Goal: Transaction & Acquisition: Book appointment/travel/reservation

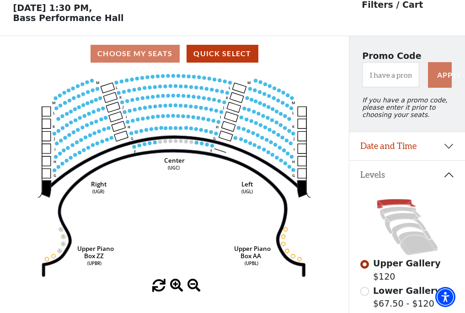
scroll to position [42, 0]
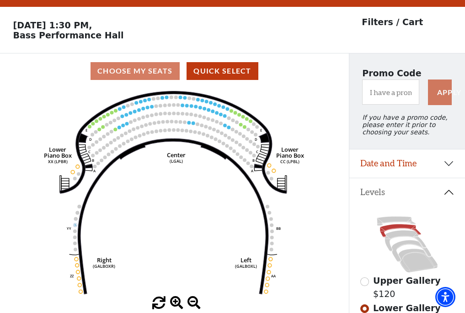
scroll to position [42, 0]
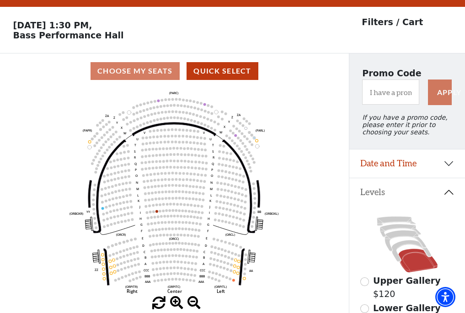
scroll to position [42, 0]
